Goal: Information Seeking & Learning: Compare options

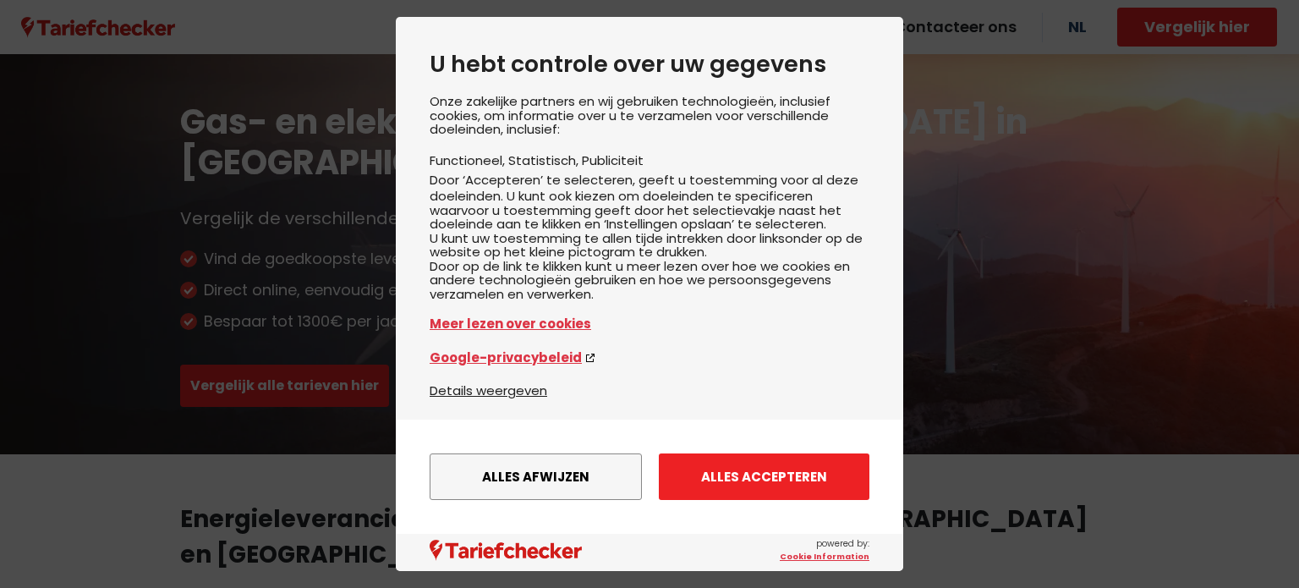
click at [731, 466] on button "Alles accepteren" at bounding box center [764, 476] width 211 height 47
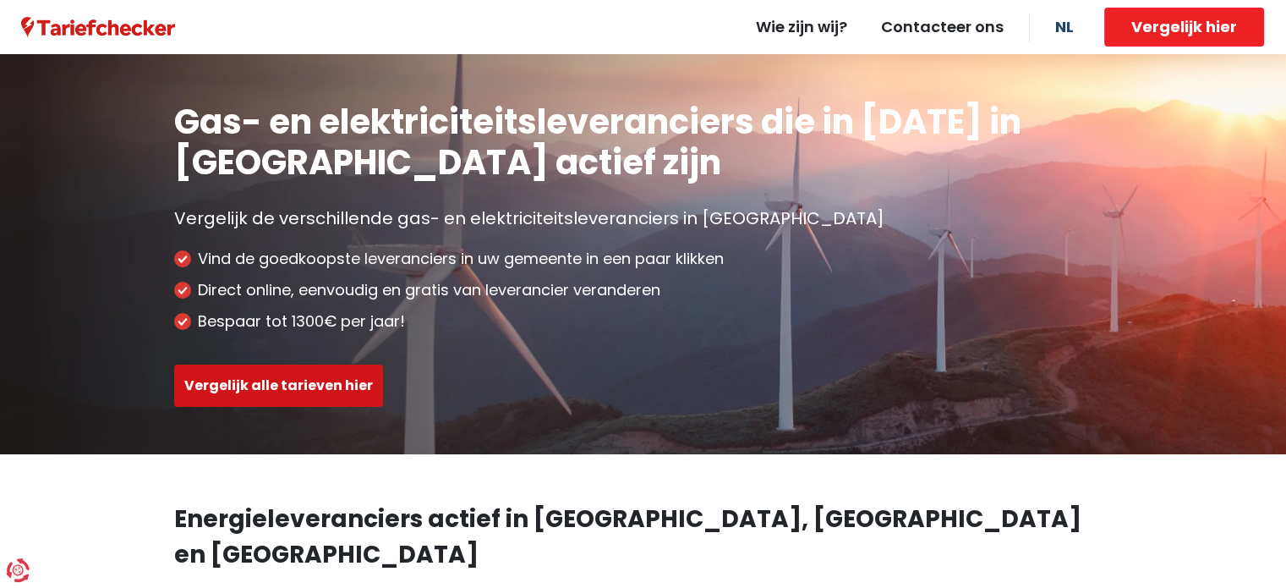
click at [315, 376] on button "Vergelijk alle tarieven hier" at bounding box center [278, 385] width 209 height 42
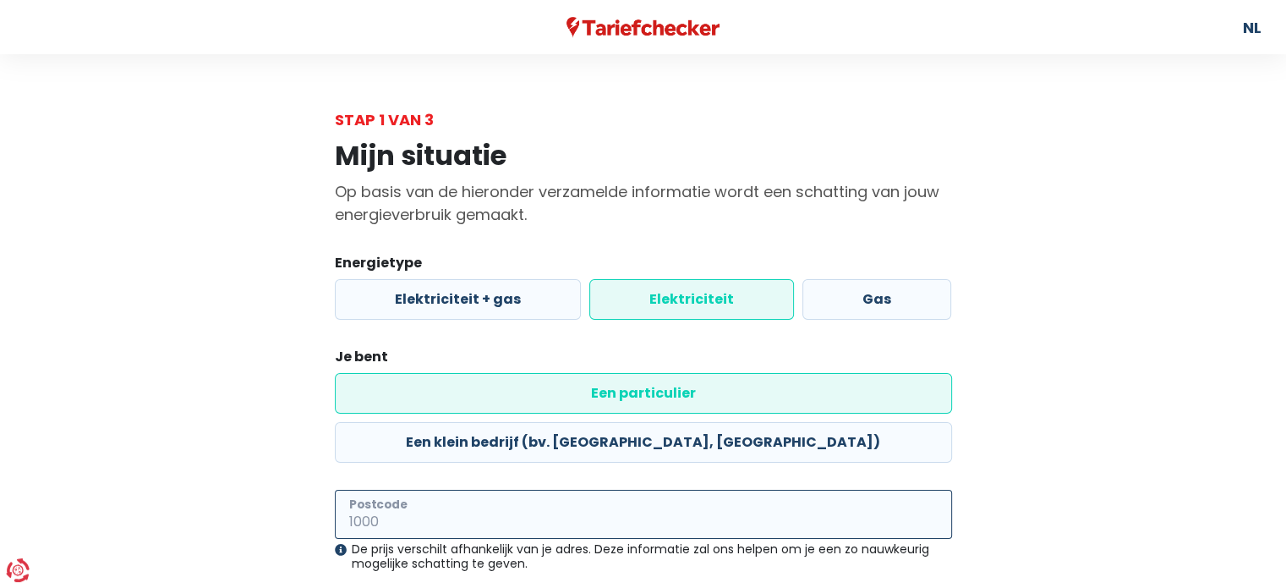
click at [441, 490] on input "Postcode" at bounding box center [643, 514] width 617 height 49
type input "3920"
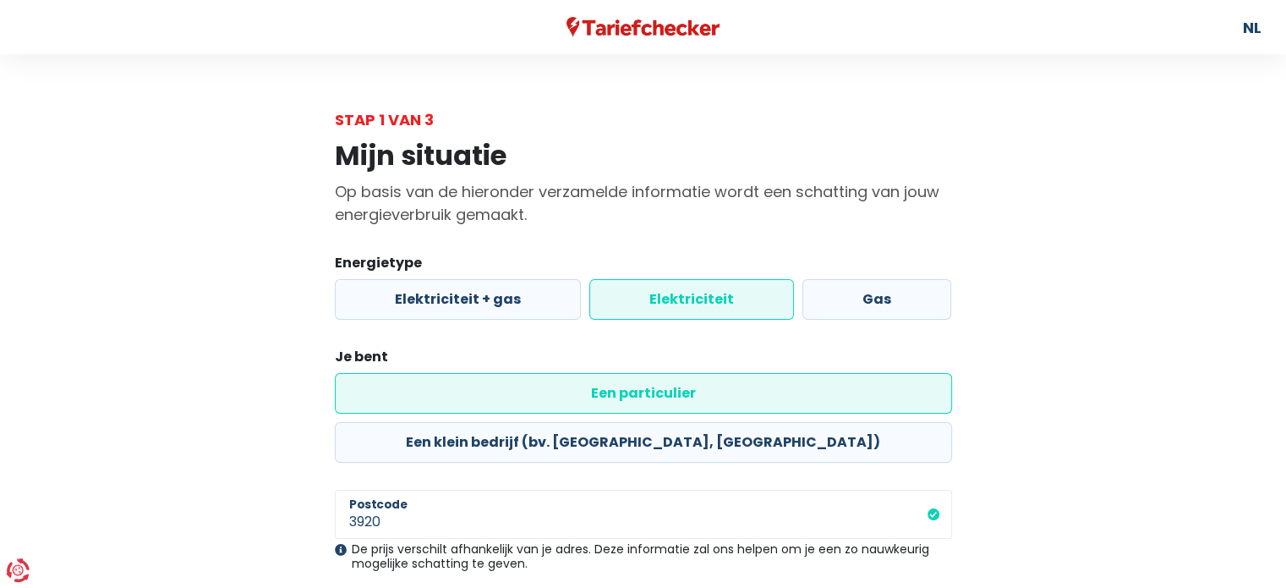
drag, startPoint x: 1285, startPoint y: 130, endPoint x: 1291, endPoint y: 160, distance: 30.2
click at [1285, 160] on html "U hebt controle over uw gegevens Onze zakelijke partners en wij gebruiken techn…" at bounding box center [643, 398] width 1286 height 797
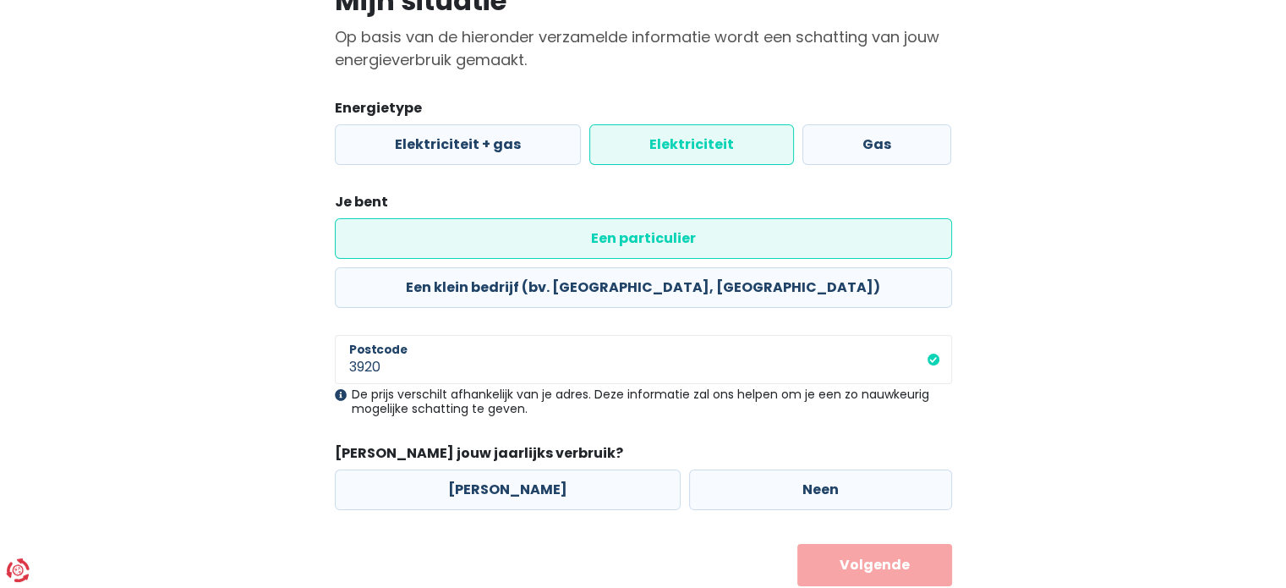
scroll to position [158, 0]
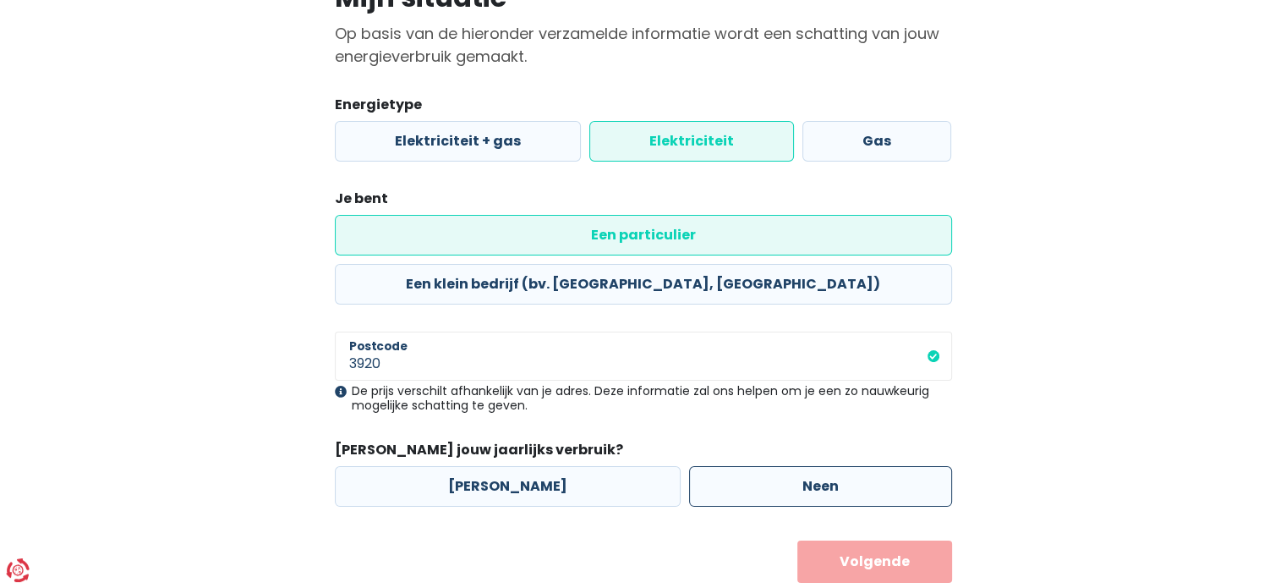
click at [781, 466] on label "Neen" at bounding box center [820, 486] width 263 height 41
click at [781, 466] on input "Neen" at bounding box center [820, 486] width 263 height 41
radio input "true"
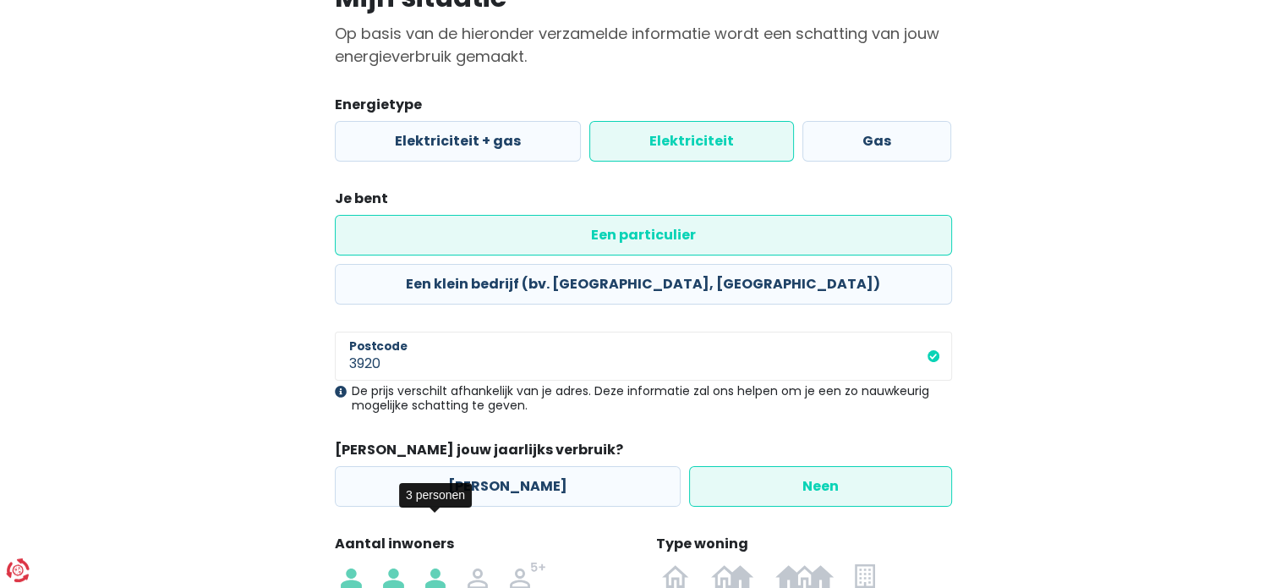
click at [436, 562] on img at bounding box center [435, 575] width 20 height 27
click at [436, 562] on input "radio" at bounding box center [435, 575] width 42 height 27
radio input "true"
click at [685, 562] on img at bounding box center [675, 575] width 27 height 27
click at [685, 562] on input "radio" at bounding box center [676, 575] width 49 height 27
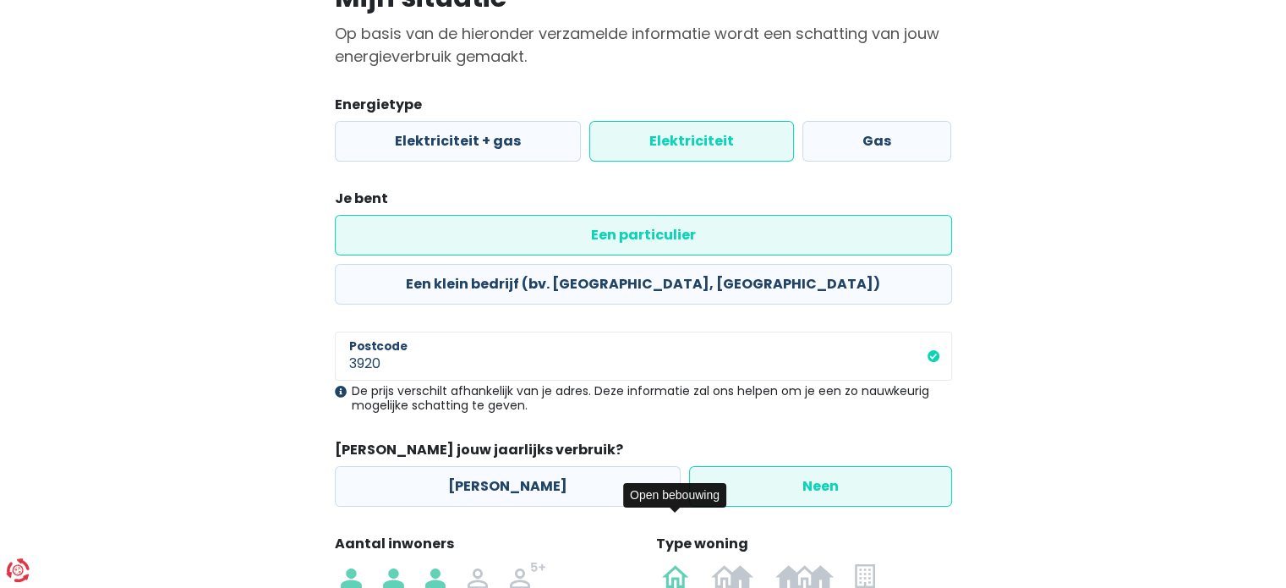
radio input "true"
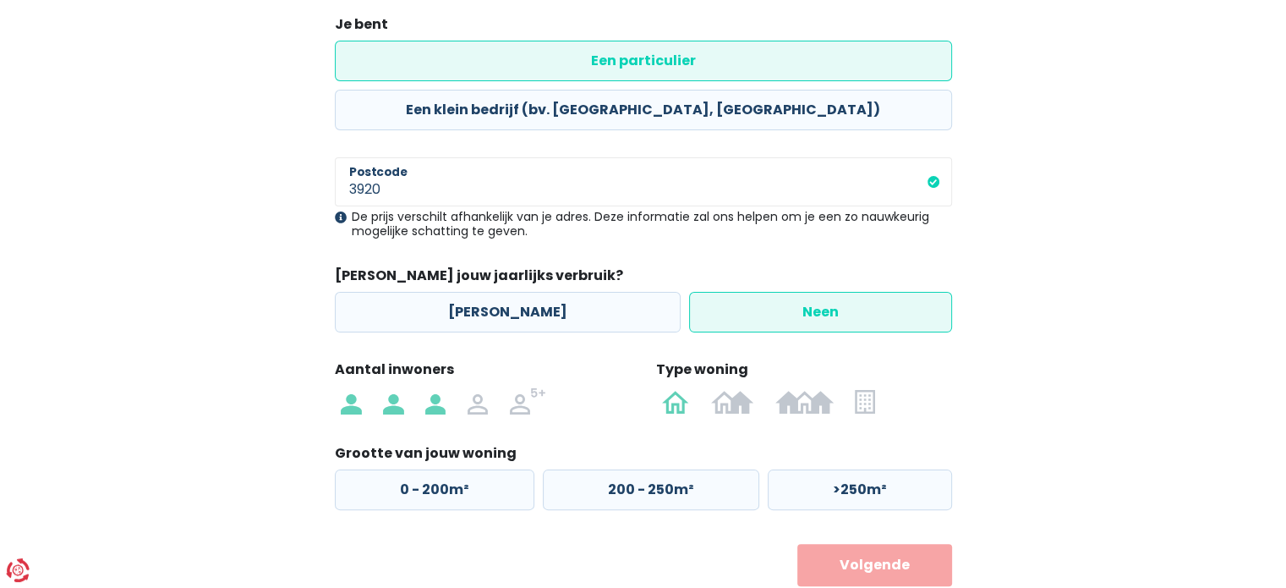
scroll to position [336, 0]
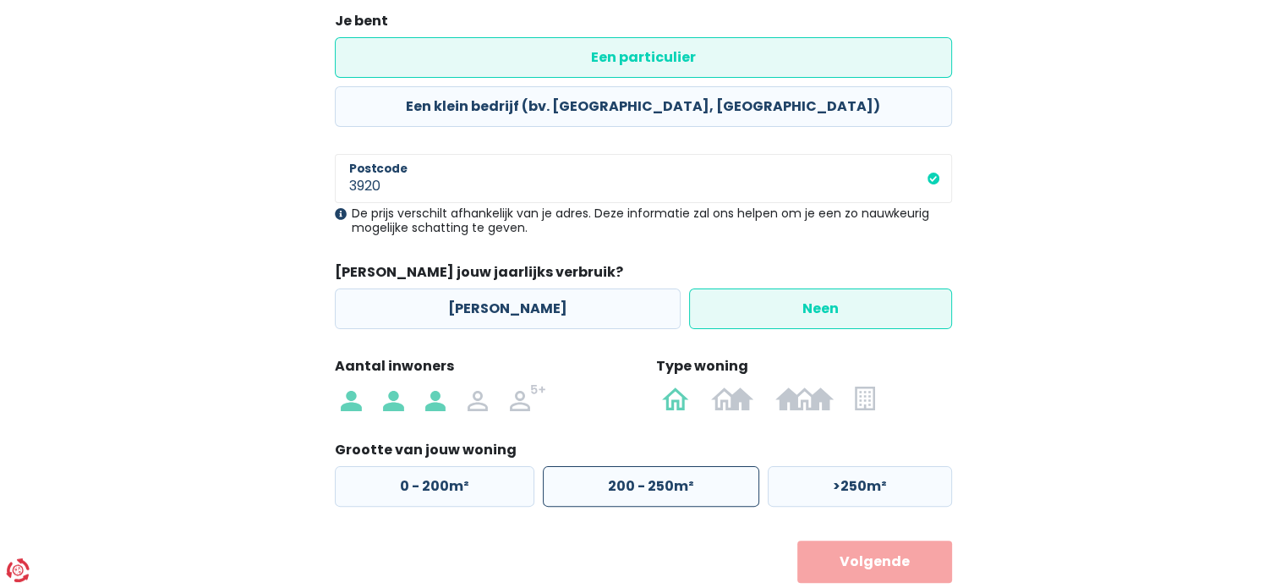
click at [611, 466] on label "200 - 250m²" at bounding box center [651, 486] width 216 height 41
click at [611, 466] on input "200 - 250m²" at bounding box center [651, 486] width 216 height 41
radio input "true"
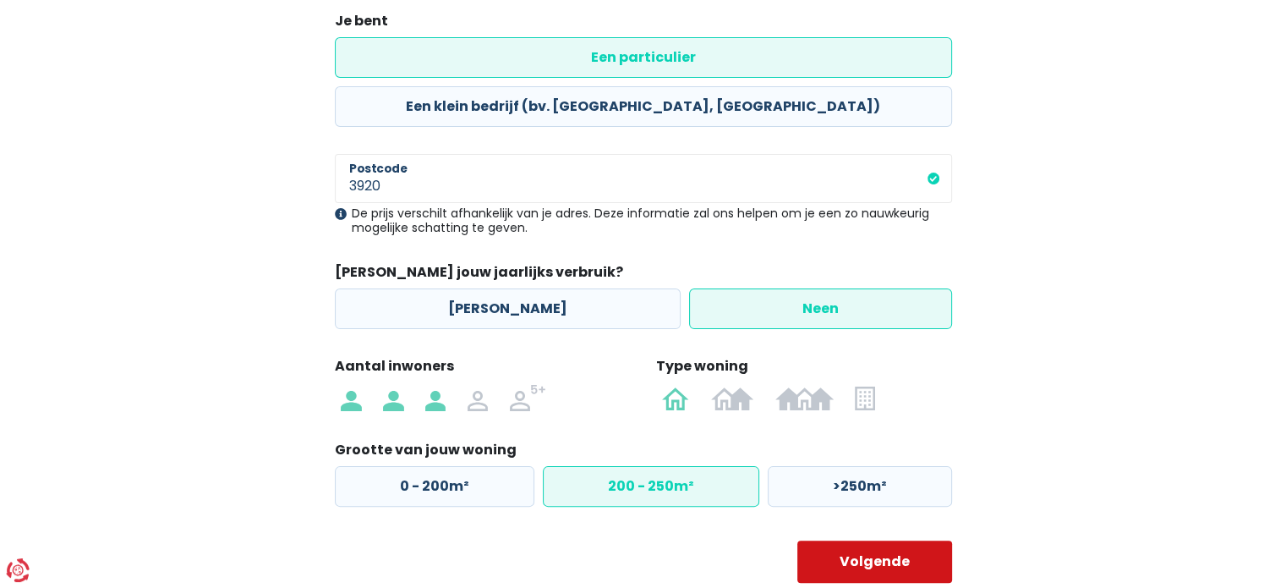
click at [876, 540] on button "Volgende" at bounding box center [874, 561] width 155 height 42
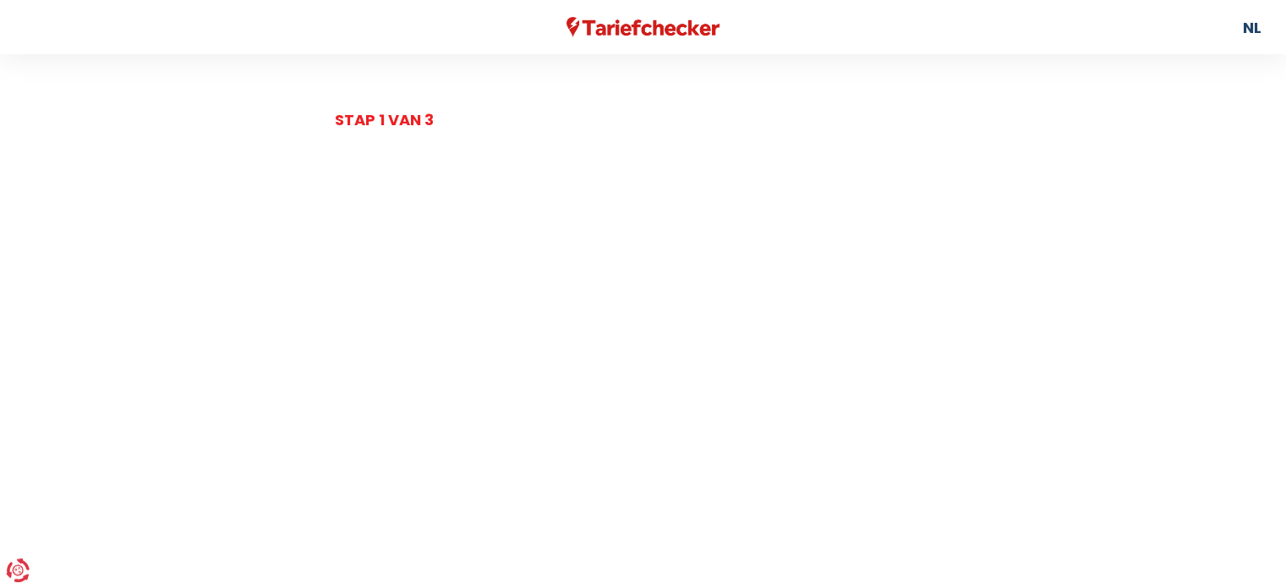
select select
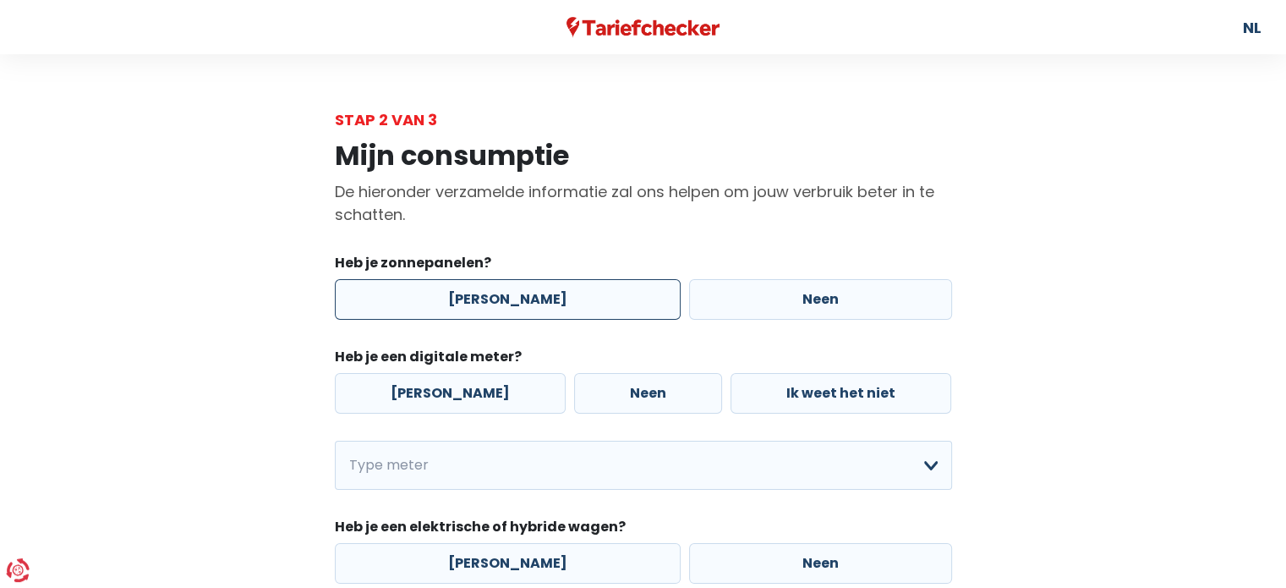
click at [463, 309] on label "[PERSON_NAME]" at bounding box center [508, 299] width 346 height 41
click at [463, 309] on input "[PERSON_NAME]" at bounding box center [508, 299] width 346 height 41
radio input "true"
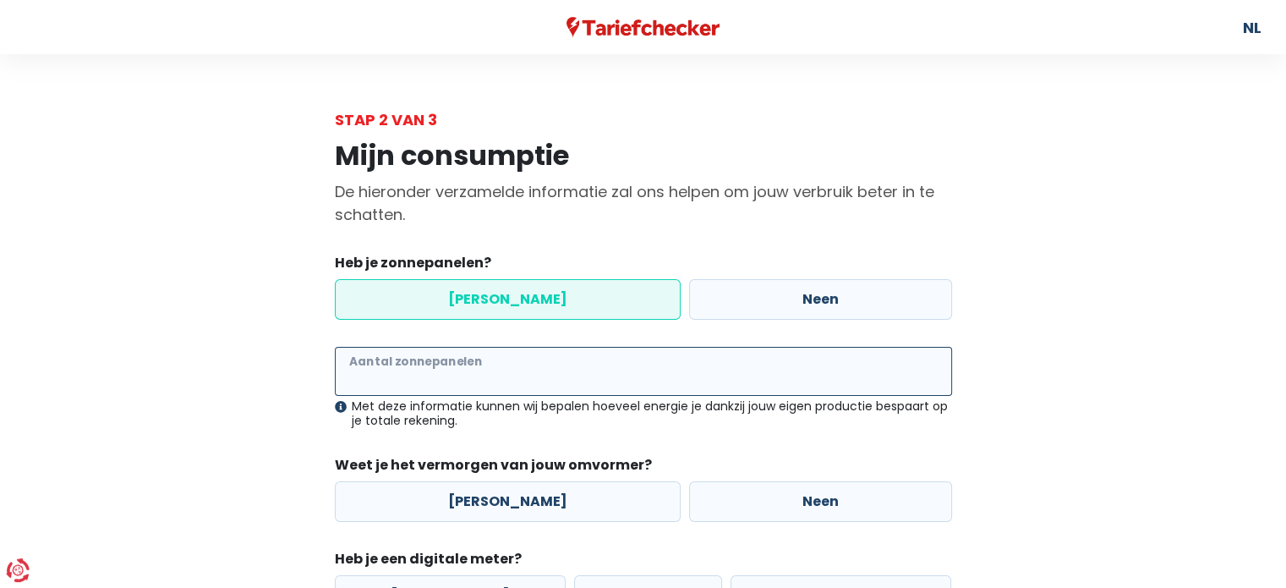
click at [456, 377] on input "Aantal zonnepanelen" at bounding box center [643, 371] width 617 height 49
type input "5"
click at [456, 377] on input "Aantal zonnepanelen" at bounding box center [643, 371] width 617 height 49
type input "24"
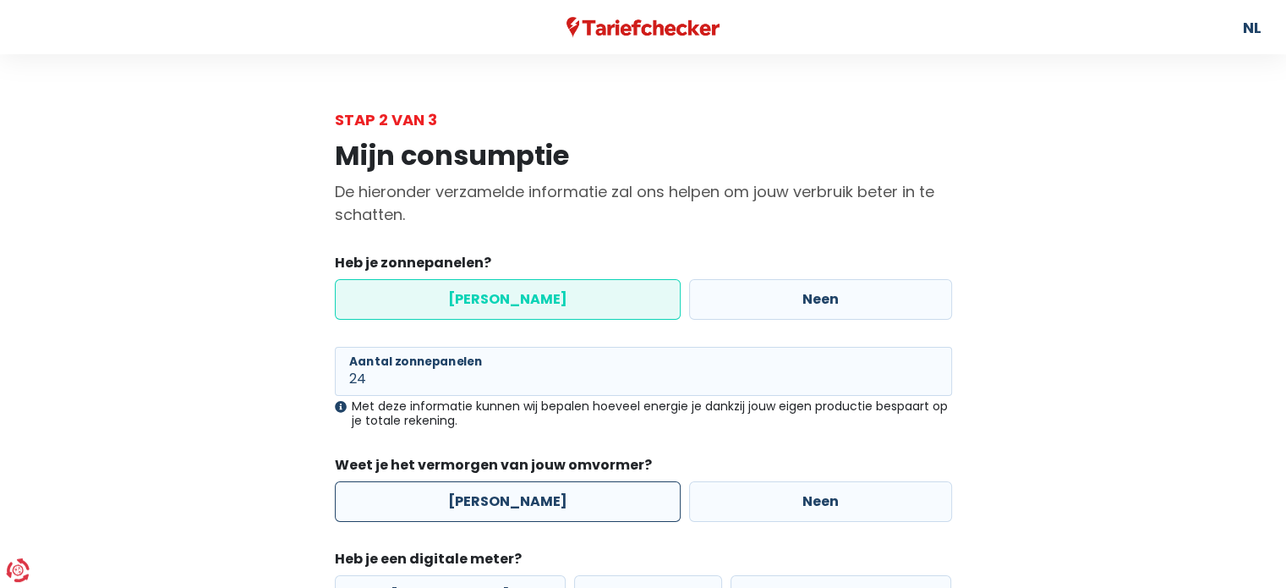
click at [497, 503] on label "[PERSON_NAME]" at bounding box center [508, 501] width 346 height 41
click at [497, 503] on input "[PERSON_NAME]" at bounding box center [508, 501] width 346 height 41
radio input "true"
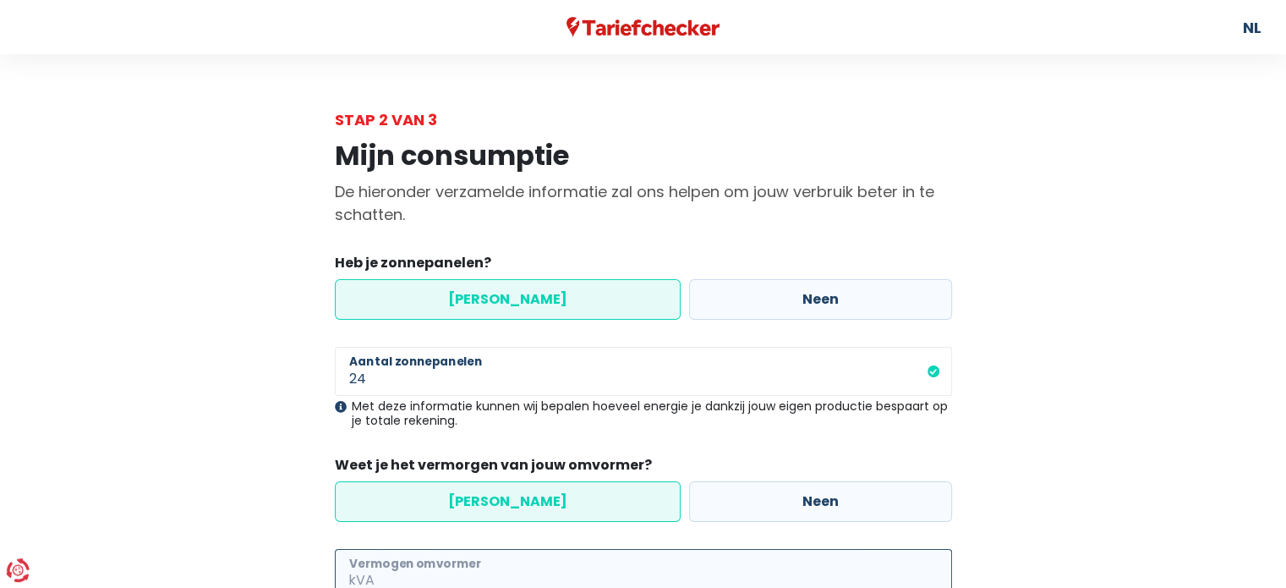
click at [451, 567] on input "Vermogen omvormer" at bounding box center [665, 573] width 574 height 49
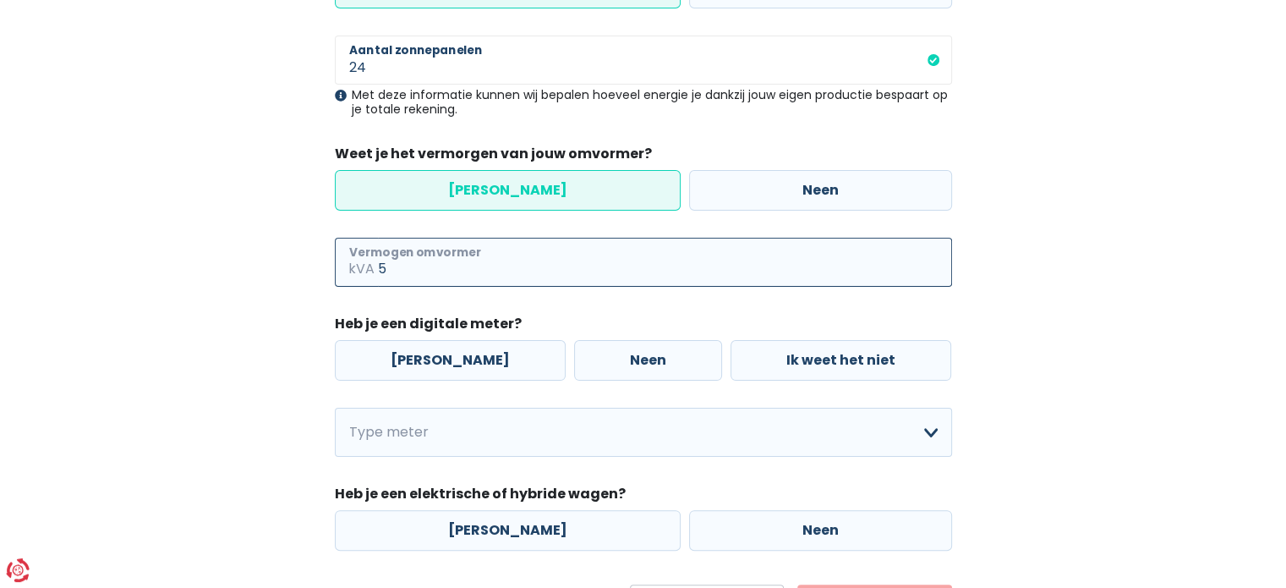
scroll to position [328, 0]
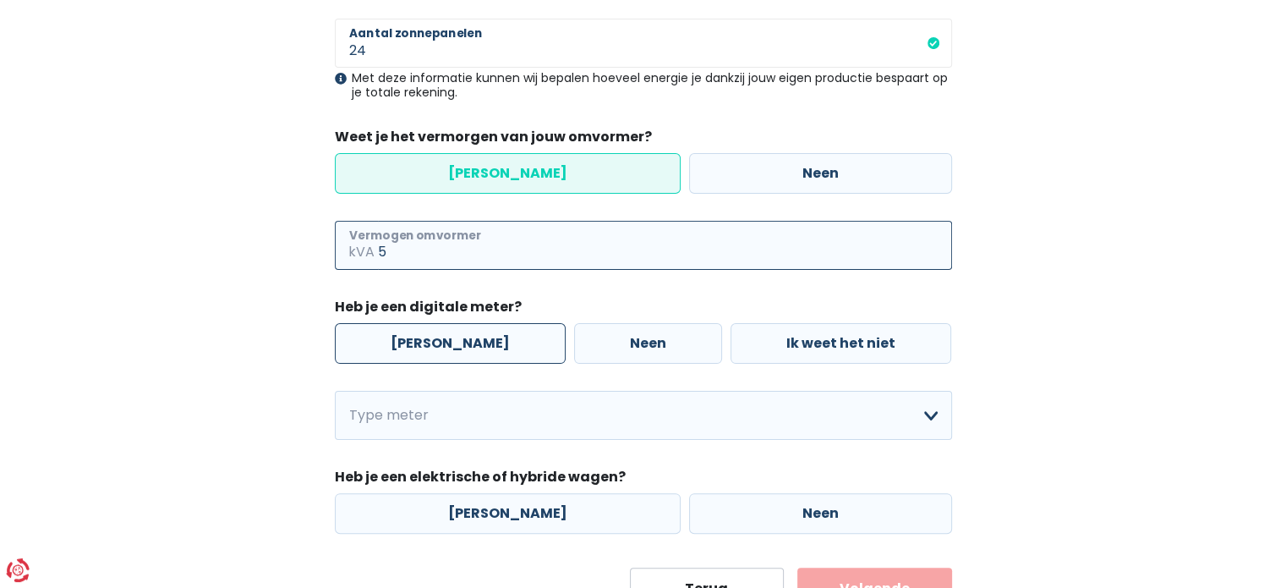
type input "5"
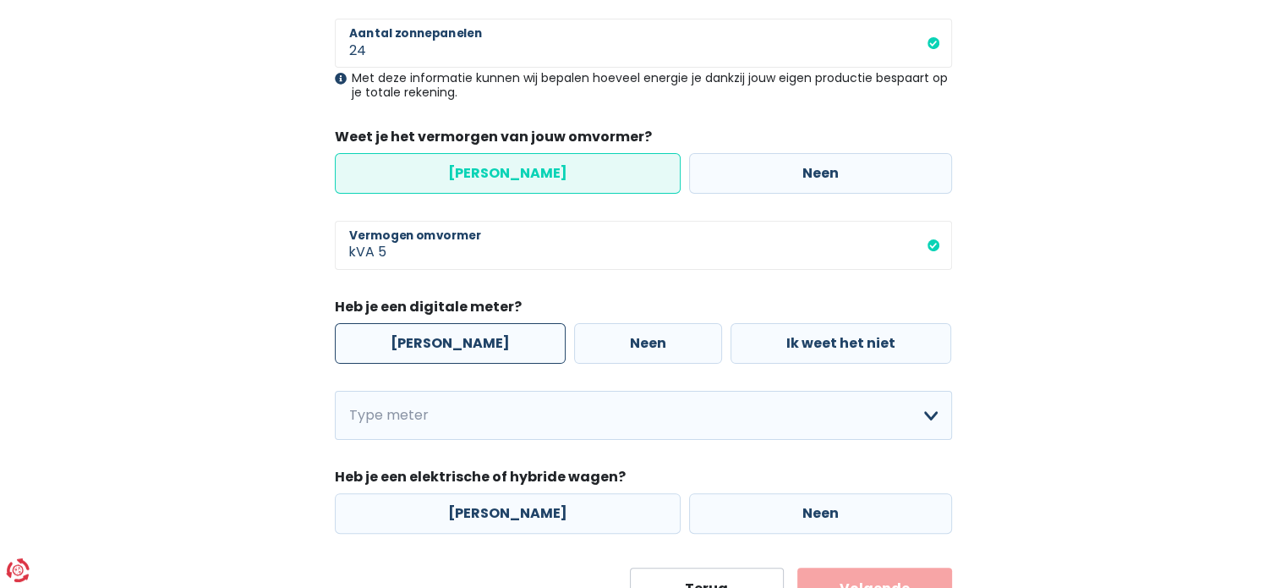
click at [426, 347] on label "[PERSON_NAME]" at bounding box center [450, 343] width 231 height 41
click at [426, 347] on input "[PERSON_NAME]" at bounding box center [450, 343] width 231 height 41
radio input "true"
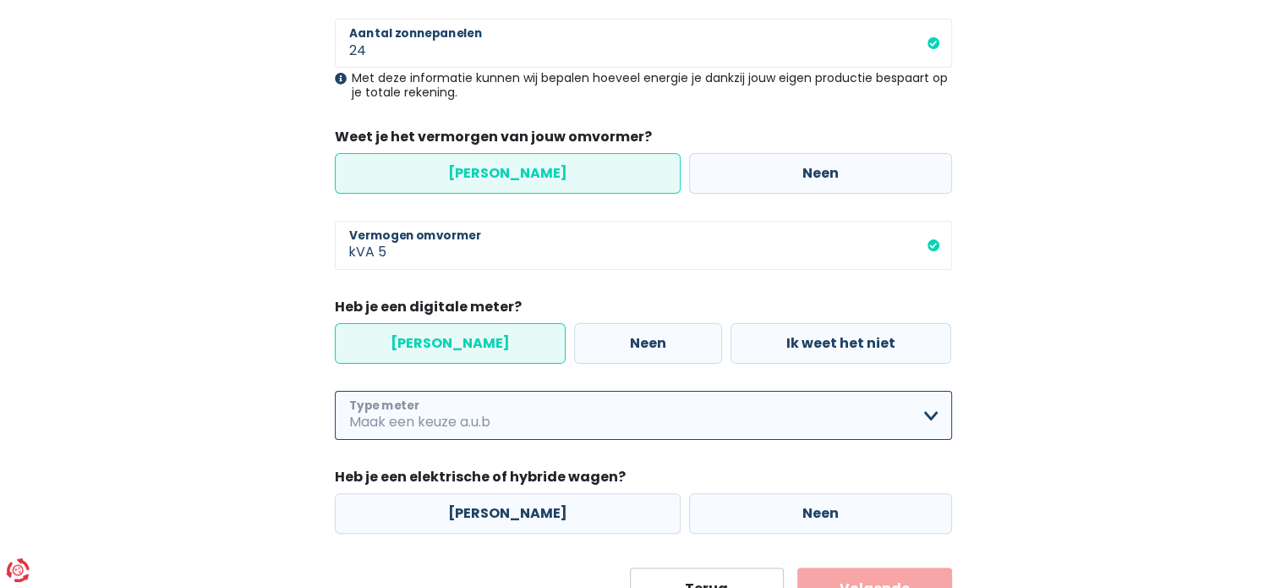
click at [463, 419] on select "Enkelvoudig Tweevoudig Enkelvoudig + uitsluitend nachttarief Tweevoudig + uitsl…" at bounding box center [643, 415] width 617 height 49
select select "day_night_bi_hourly"
click at [335, 391] on select "Enkelvoudig Tweevoudig Enkelvoudig + uitsluitend nachttarief Tweevoudig + uitsl…" at bounding box center [643, 415] width 617 height 49
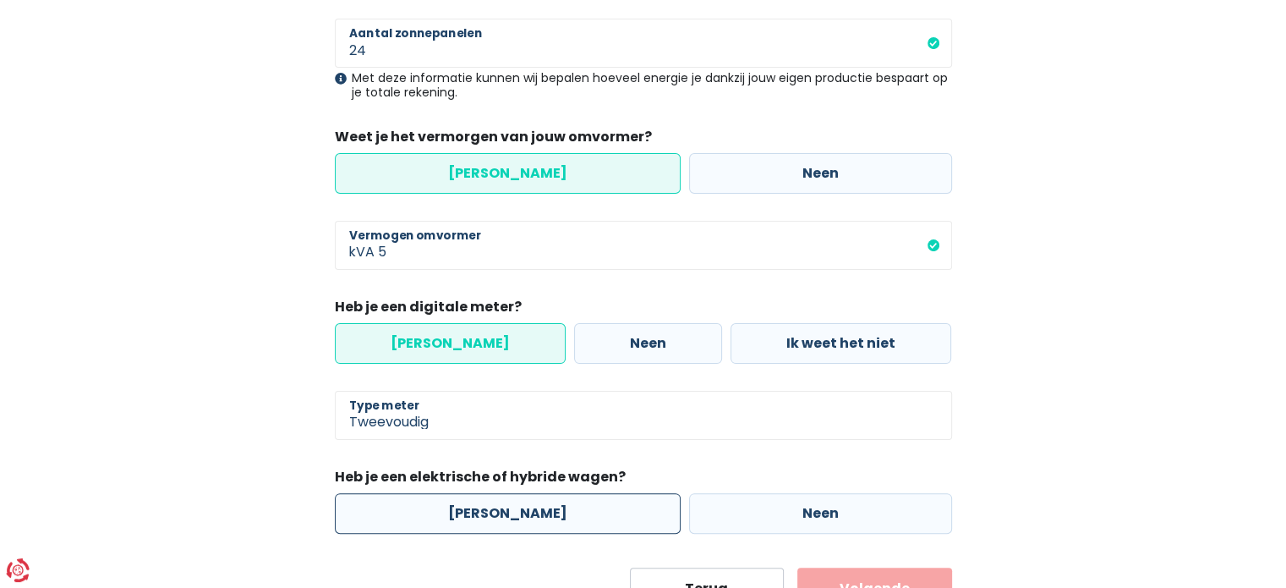
click at [494, 513] on label "[PERSON_NAME]" at bounding box center [508, 513] width 346 height 41
click at [494, 513] on input "[PERSON_NAME]" at bounding box center [508, 513] width 346 height 41
radio input "true"
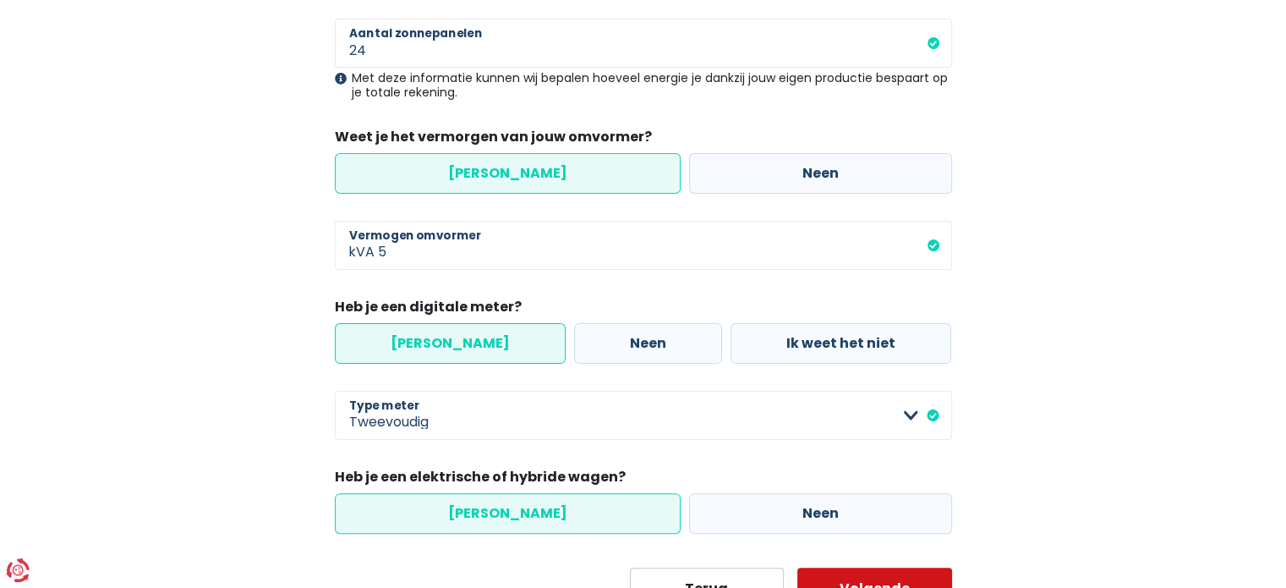
click at [868, 580] on button "Volgende" at bounding box center [874, 588] width 155 height 42
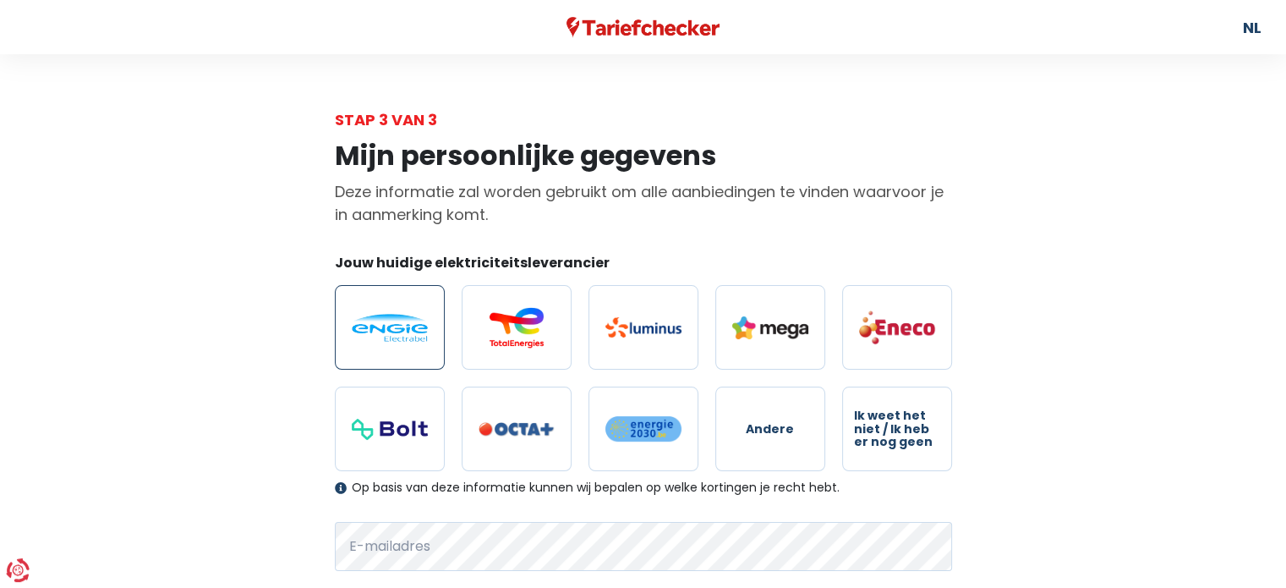
click at [402, 332] on img at bounding box center [390, 328] width 76 height 28
click at [402, 332] on input "radio" at bounding box center [390, 327] width 110 height 85
radio input "true"
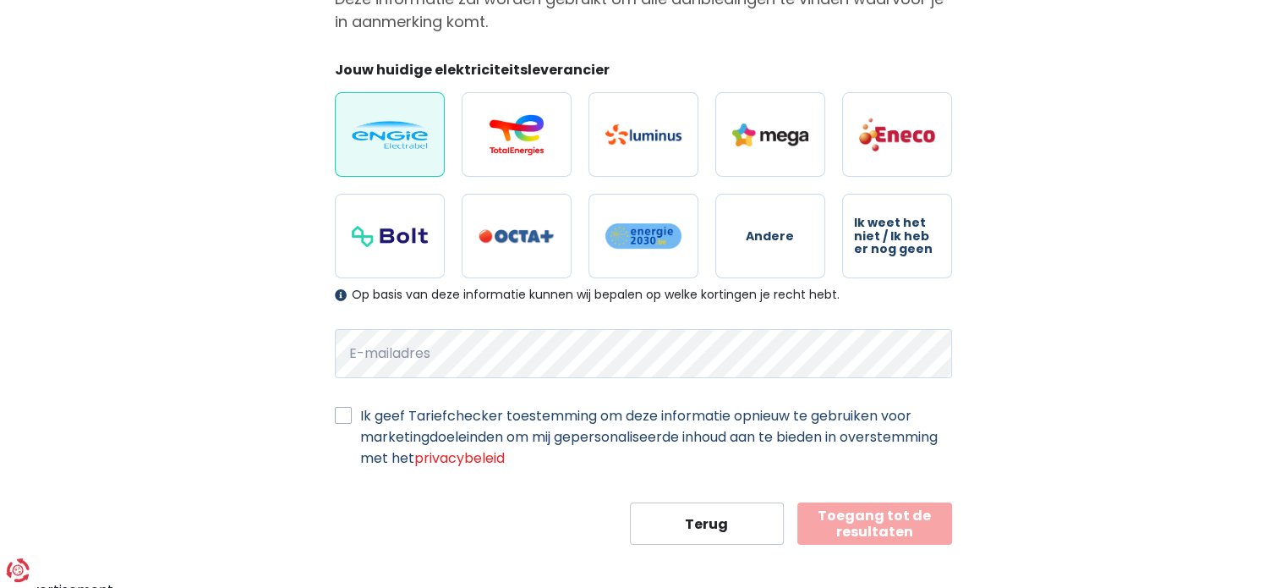
scroll to position [201, 0]
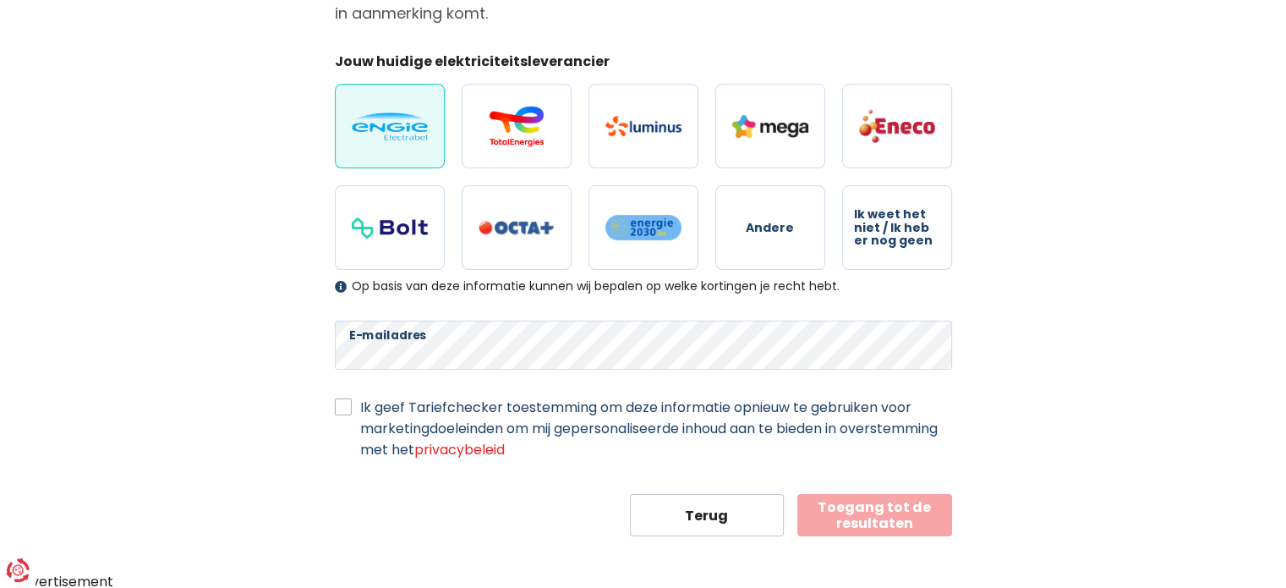
click at [868, 507] on button "Toegang tot de resultaten" at bounding box center [874, 515] width 155 height 42
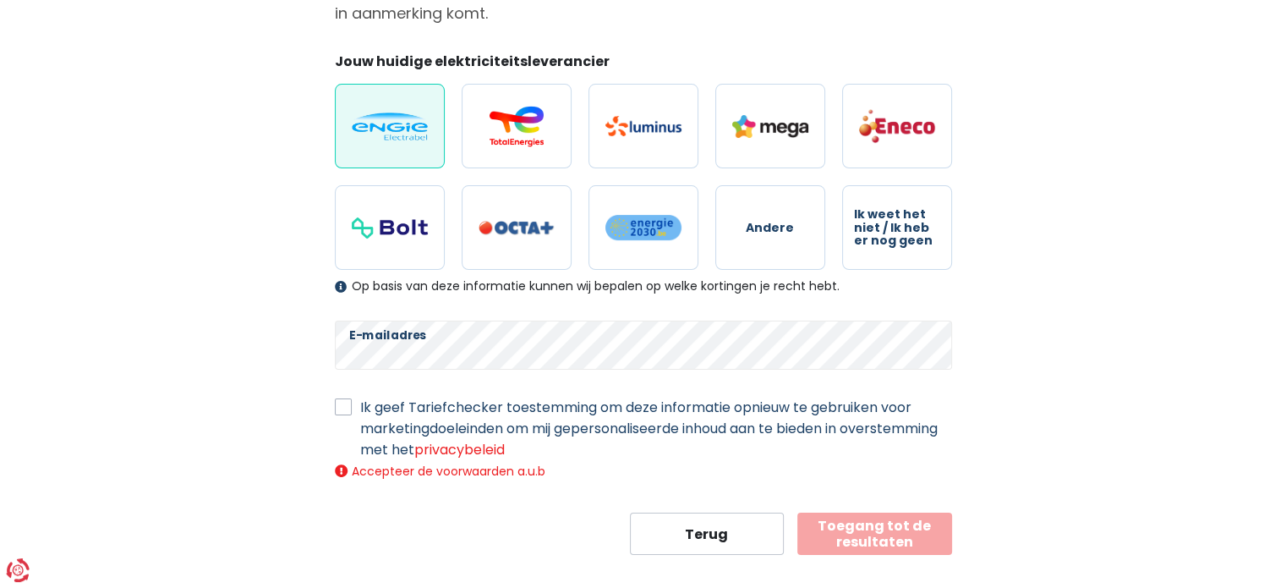
scroll to position [220, 0]
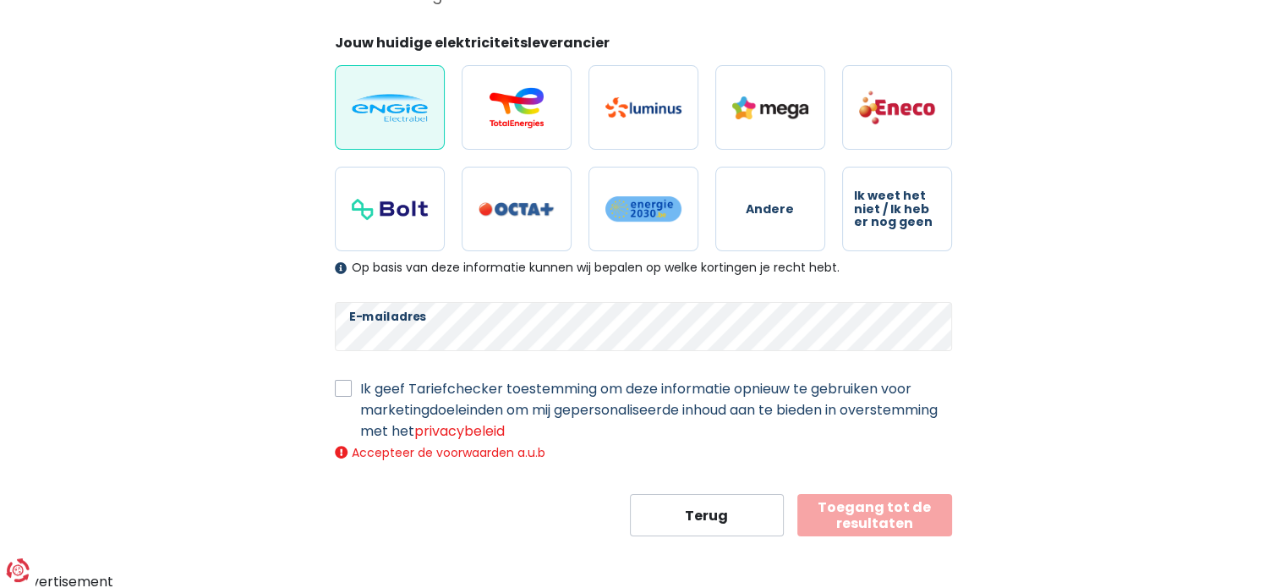
click at [360, 395] on label "Ik geef Tariefchecker toestemming om deze informatie opnieuw te gebruiken voor …" at bounding box center [656, 409] width 592 height 63
click at [345, 395] on input "Ik geef Tariefchecker toestemming om deze informatie opnieuw te gebruiken voor …" at bounding box center [343, 386] width 17 height 17
checkbox input "true"
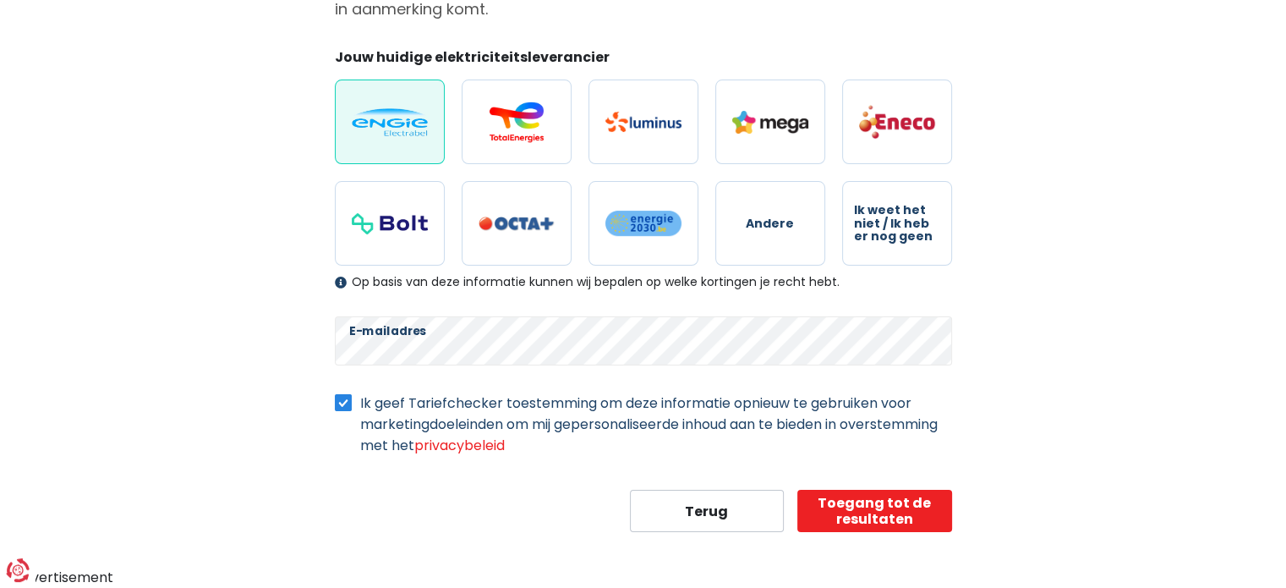
scroll to position [201, 0]
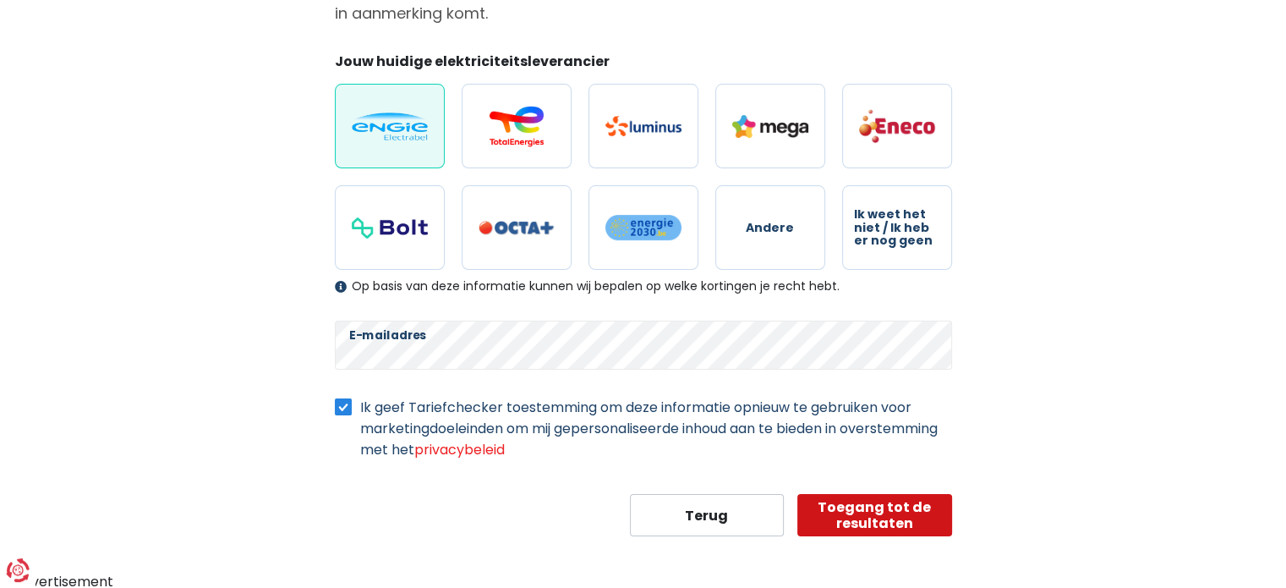
click at [869, 517] on button "Toegang tot de resultaten" at bounding box center [874, 515] width 155 height 42
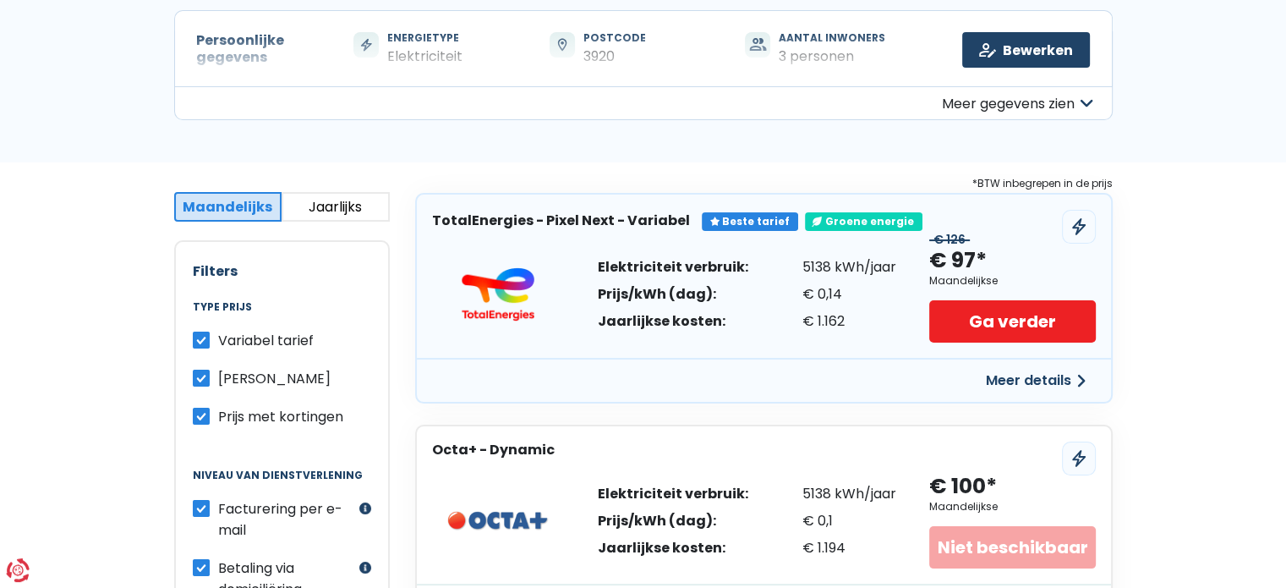
scroll to position [160, 0]
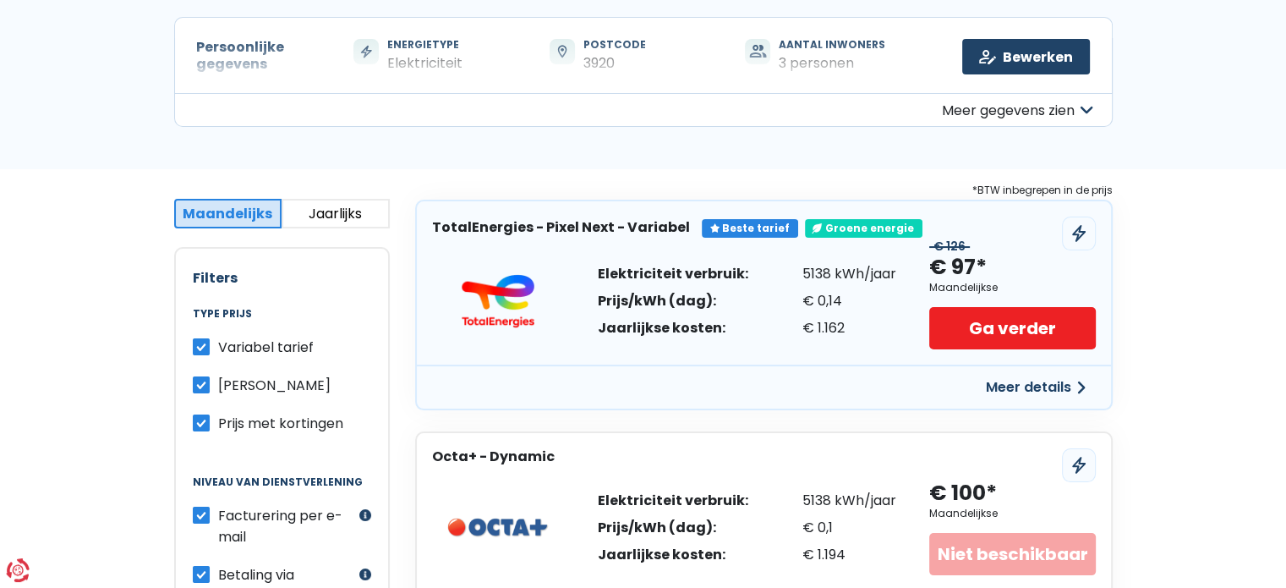
click at [218, 422] on label "Prijs met kortingen" at bounding box center [280, 423] width 125 height 21
click at [199, 422] on input "Prijs met kortingen" at bounding box center [201, 421] width 17 height 17
checkbox input "false"
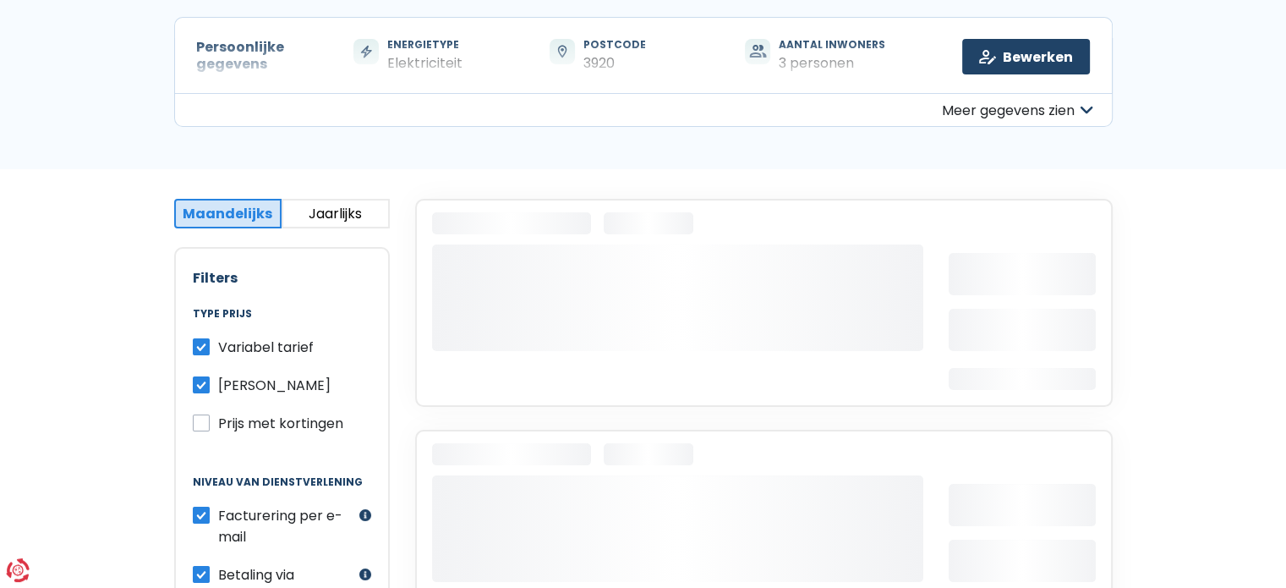
click at [218, 381] on label "[PERSON_NAME]" at bounding box center [274, 385] width 112 height 21
click at [200, 381] on input "[PERSON_NAME]" at bounding box center [201, 383] width 17 height 17
checkbox input "false"
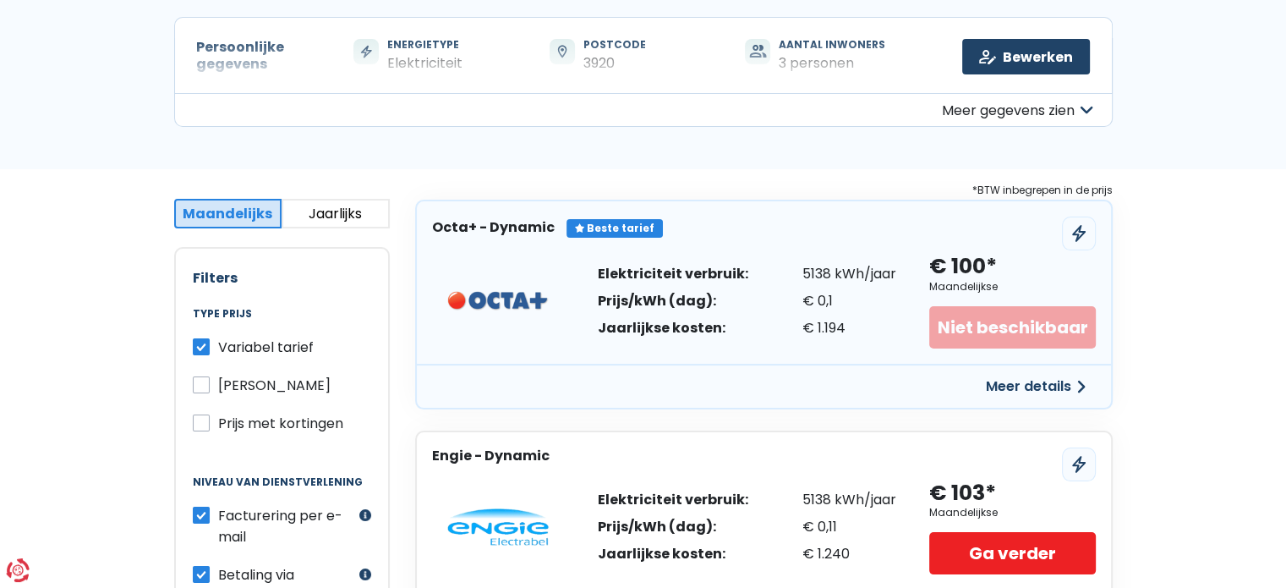
drag, startPoint x: 1285, startPoint y: 141, endPoint x: 1285, endPoint y: 151, distance: 10.1
click at [1285, 151] on div "Hier zijn de beste tarieven voor jou Wij hebben 24 aanbiedingen gevonden voor j…" at bounding box center [643, 31] width 1286 height 275
click at [1079, 114] on button "Meer gegevens zien" at bounding box center [643, 110] width 939 height 34
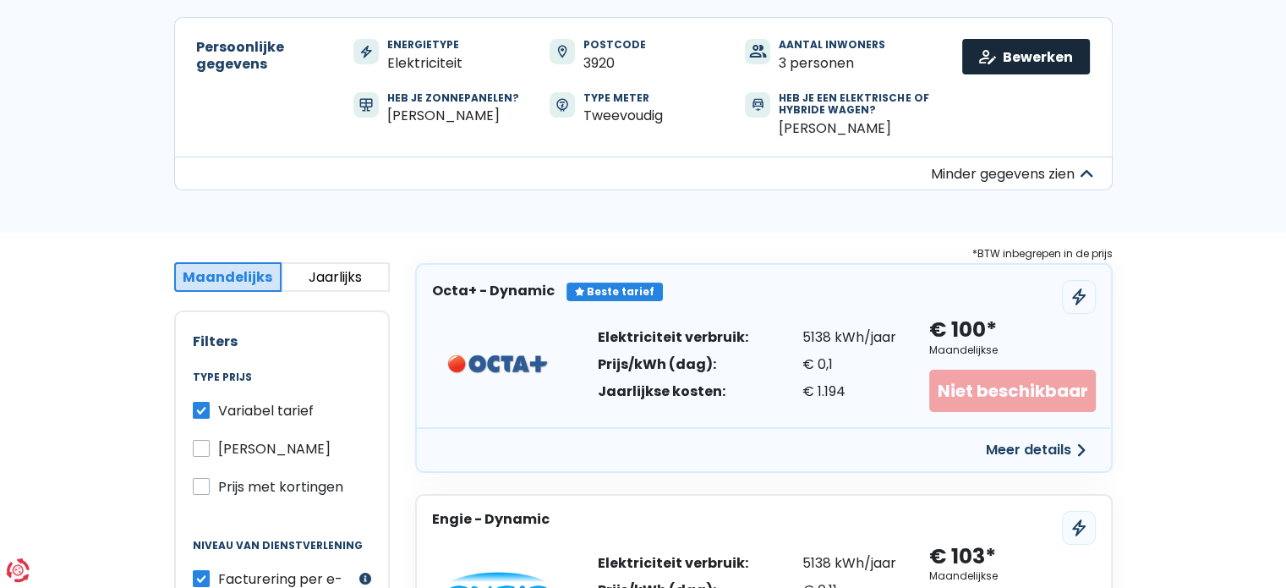
click at [1000, 53] on link "Bewerken" at bounding box center [1026, 57] width 128 height 36
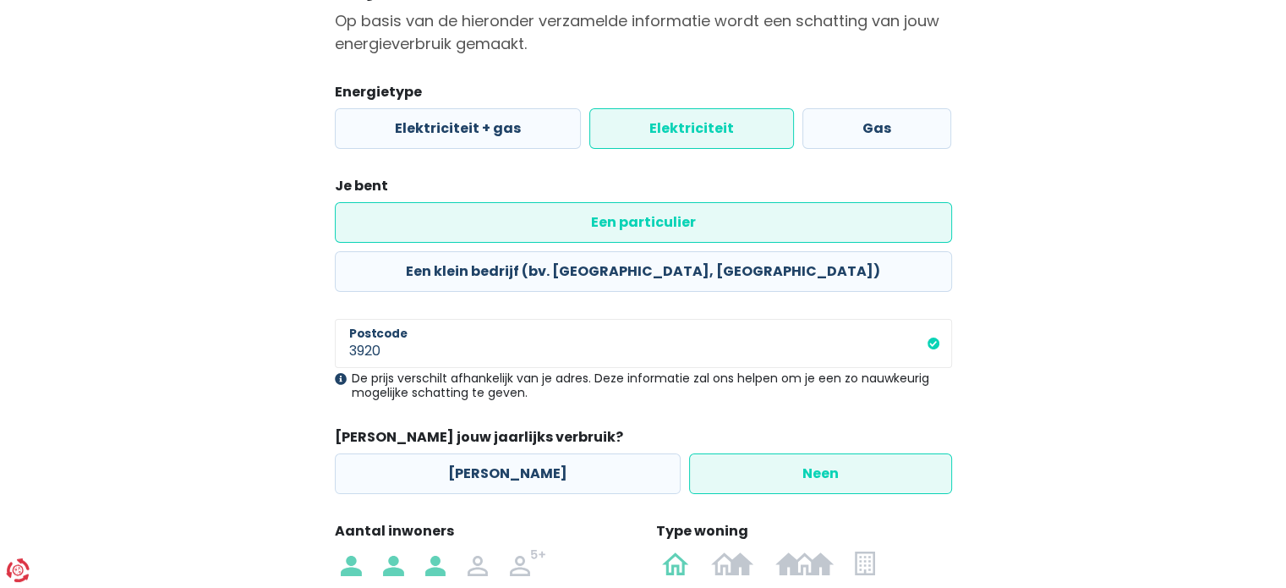
scroll to position [173, 0]
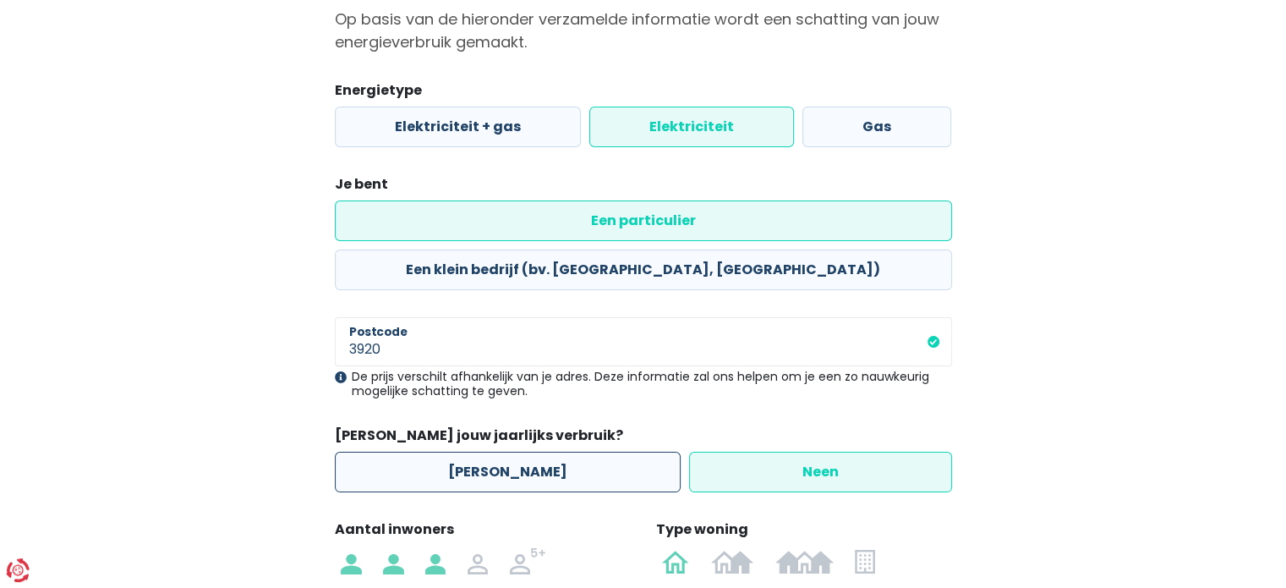
click at [440, 452] on label "[PERSON_NAME]" at bounding box center [508, 472] width 346 height 41
click at [440, 452] on input "[PERSON_NAME]" at bounding box center [508, 472] width 346 height 41
radio input "true"
radio input "false"
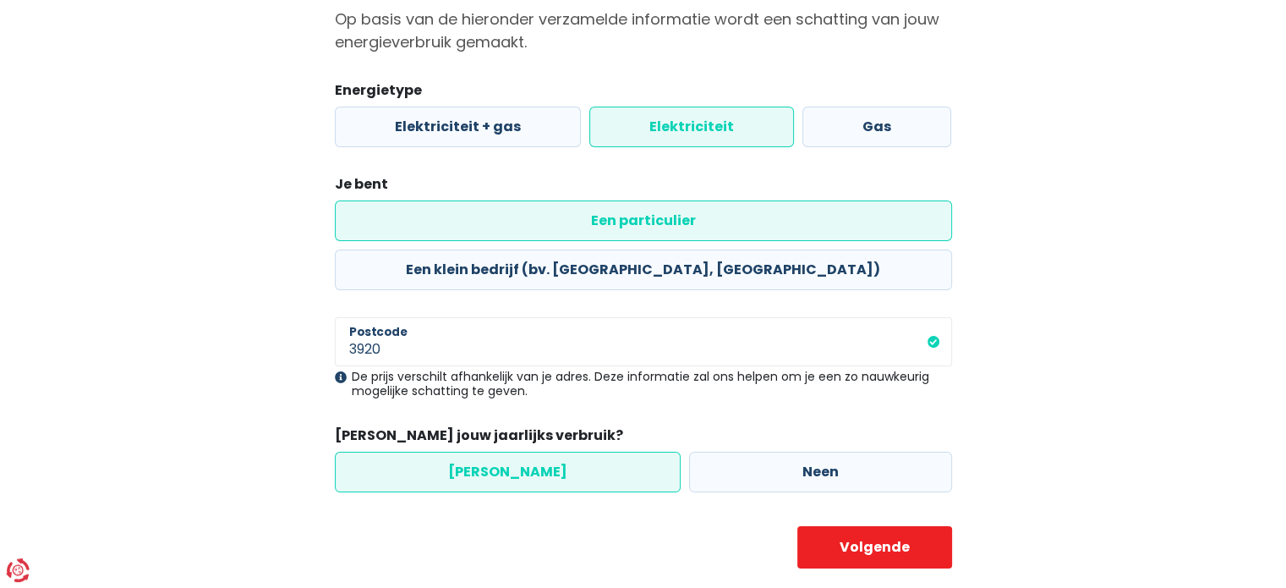
scroll to position [158, 0]
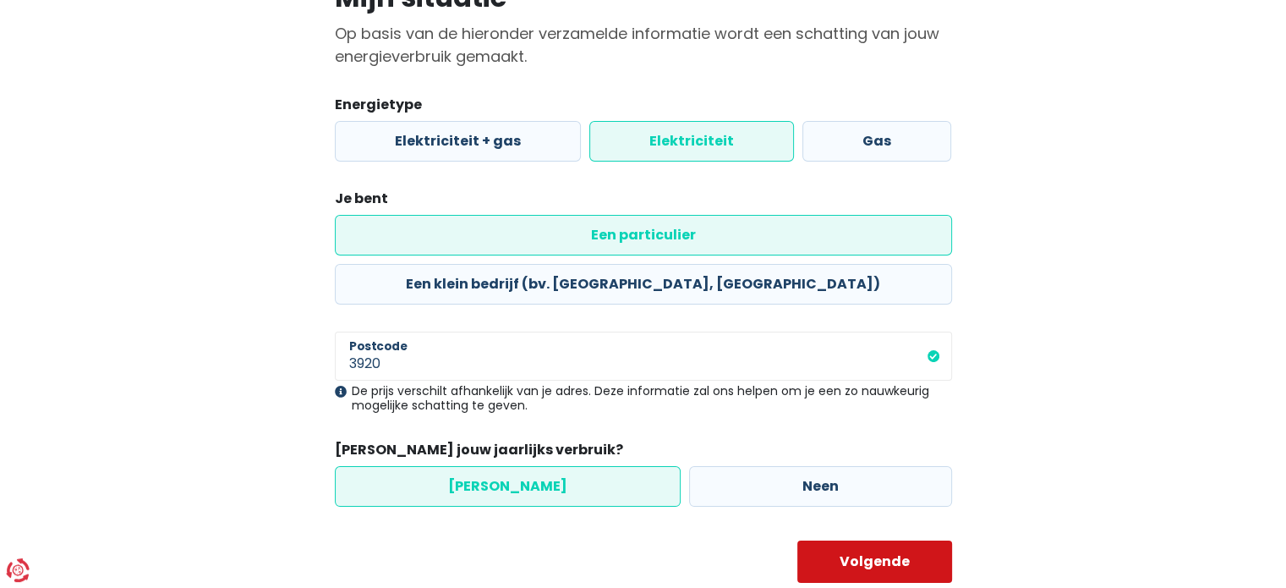
click at [836, 540] on button "Volgende" at bounding box center [874, 561] width 155 height 42
select select "day_night_bi_hourly"
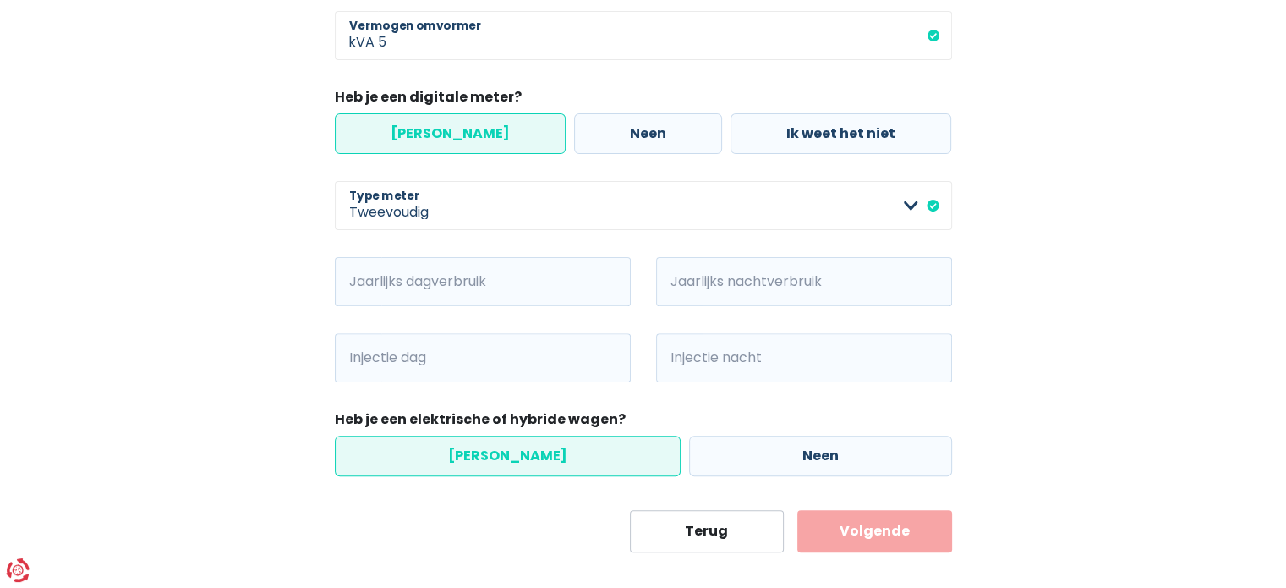
scroll to position [556, 0]
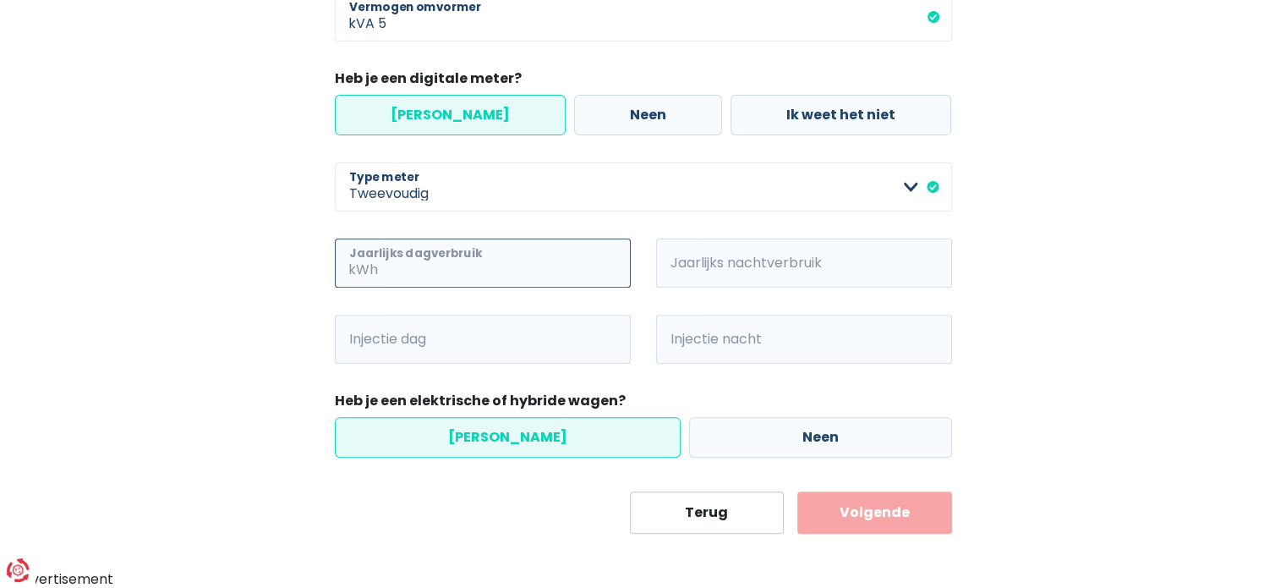
click at [393, 272] on input "Jaarlijks dagverbruik" at bounding box center [505, 262] width 249 height 49
type input "3000"
click at [704, 271] on input "Jaarlijks nachtverbruik" at bounding box center [827, 262] width 249 height 49
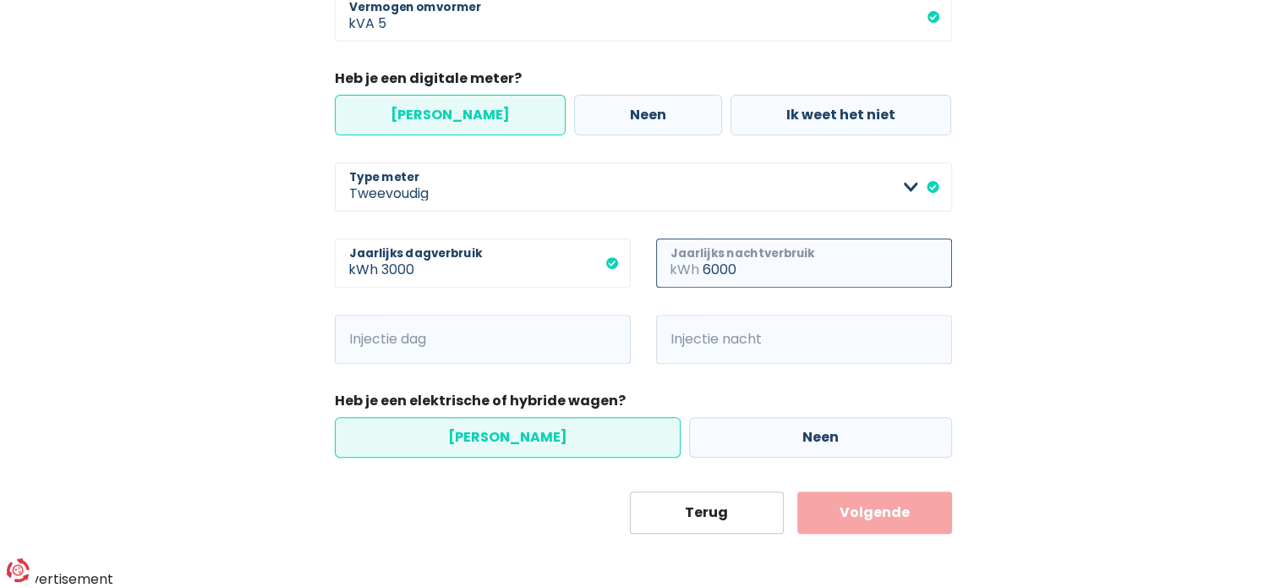
type input "6000"
click at [458, 327] on input "Injectie dag" at bounding box center [505, 339] width 249 height 49
type input "400"
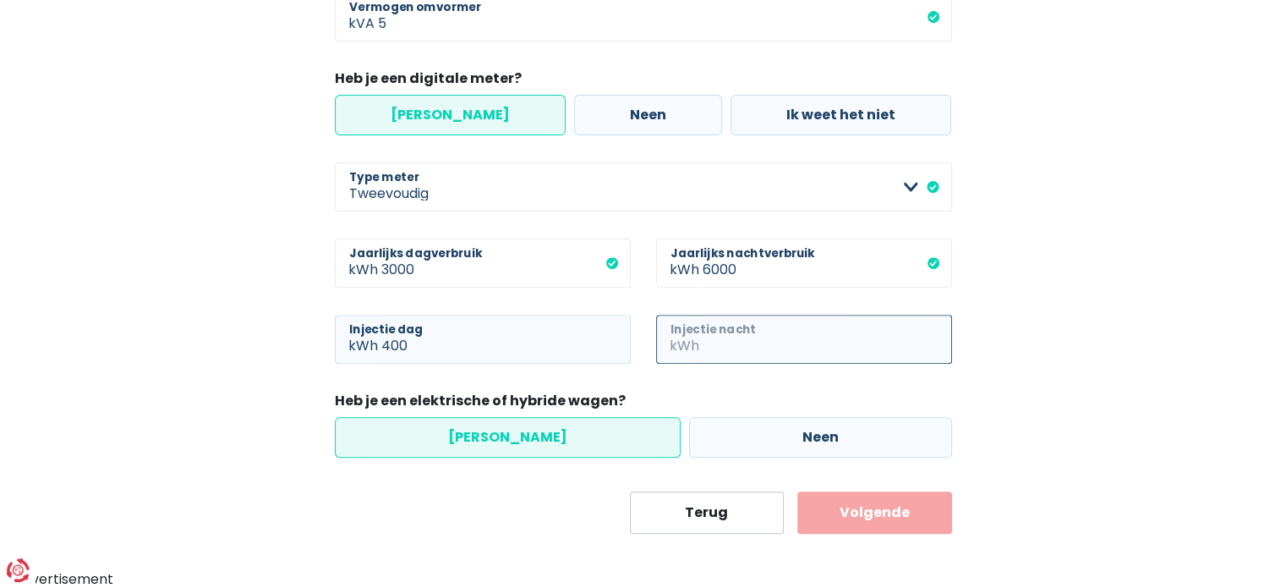
click at [710, 344] on input "Injectie nacht" at bounding box center [827, 339] width 249 height 49
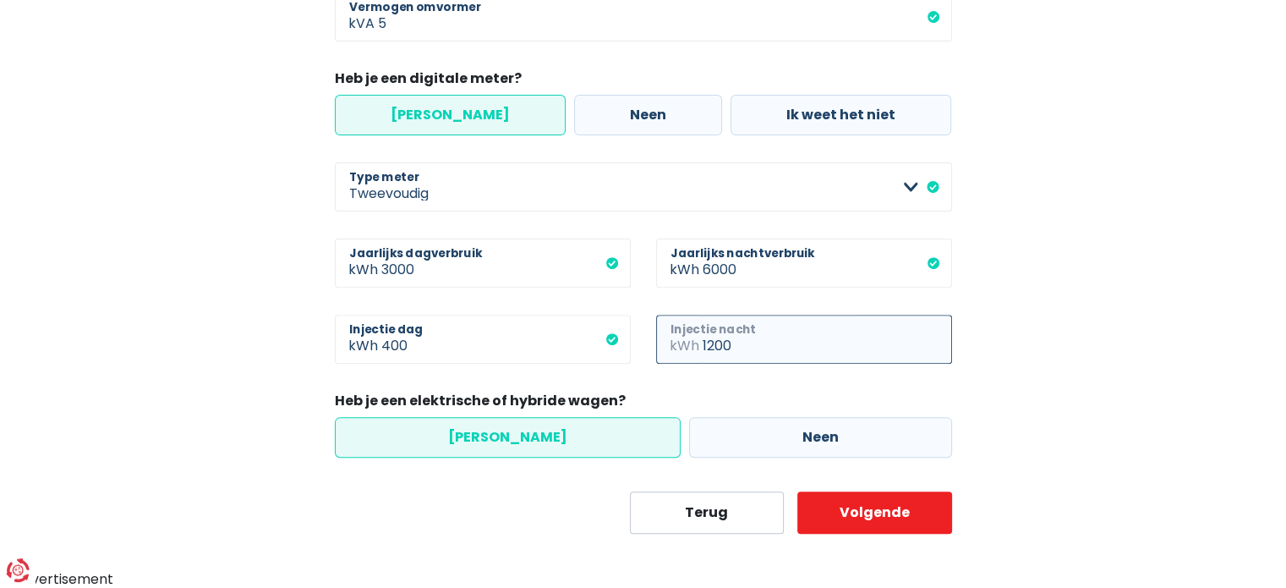
click at [710, 344] on input "1200" at bounding box center [827, 339] width 249 height 49
type input "1200"
click at [865, 515] on button "Volgende" at bounding box center [874, 512] width 155 height 42
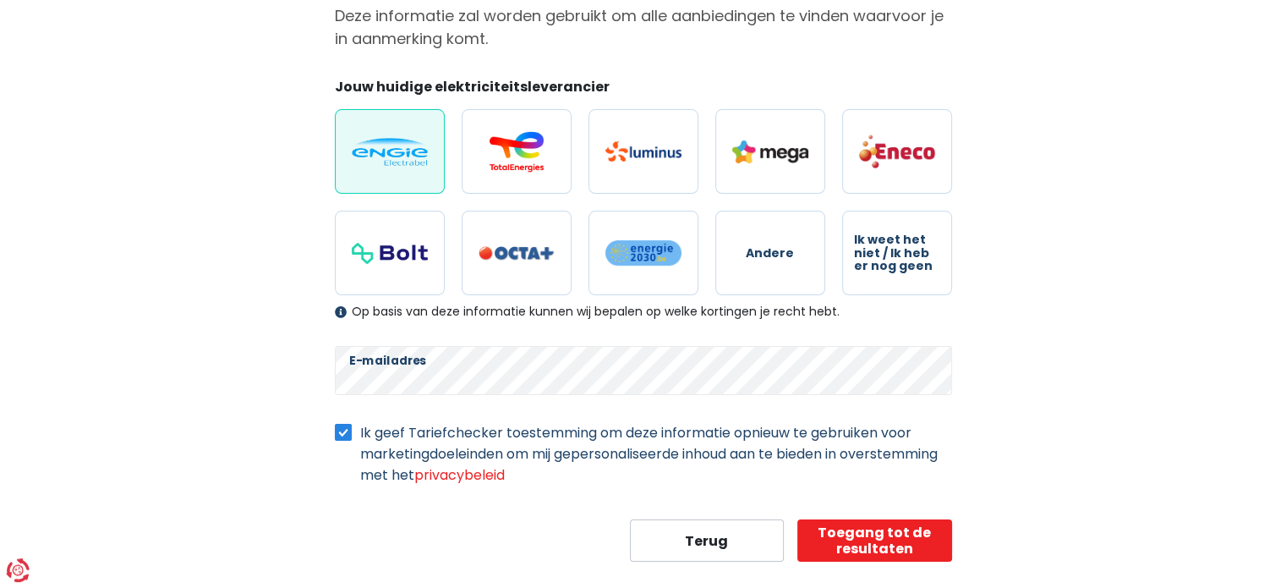
scroll to position [201, 0]
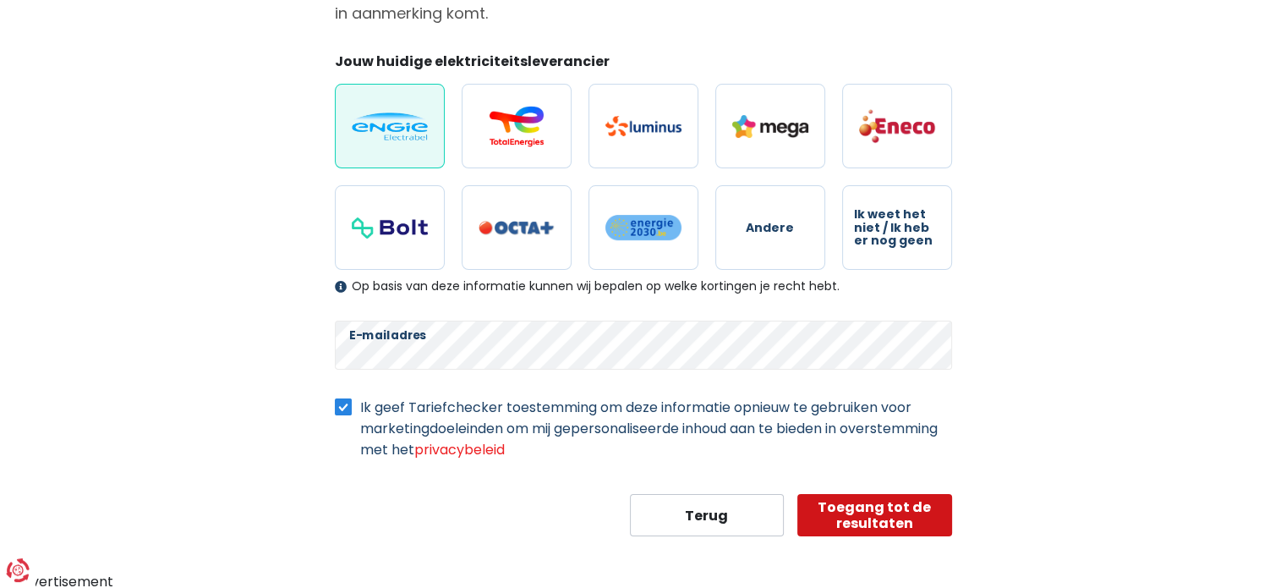
click at [879, 516] on button "Toegang tot de resultaten" at bounding box center [874, 515] width 155 height 42
